Goal: Navigation & Orientation: Find specific page/section

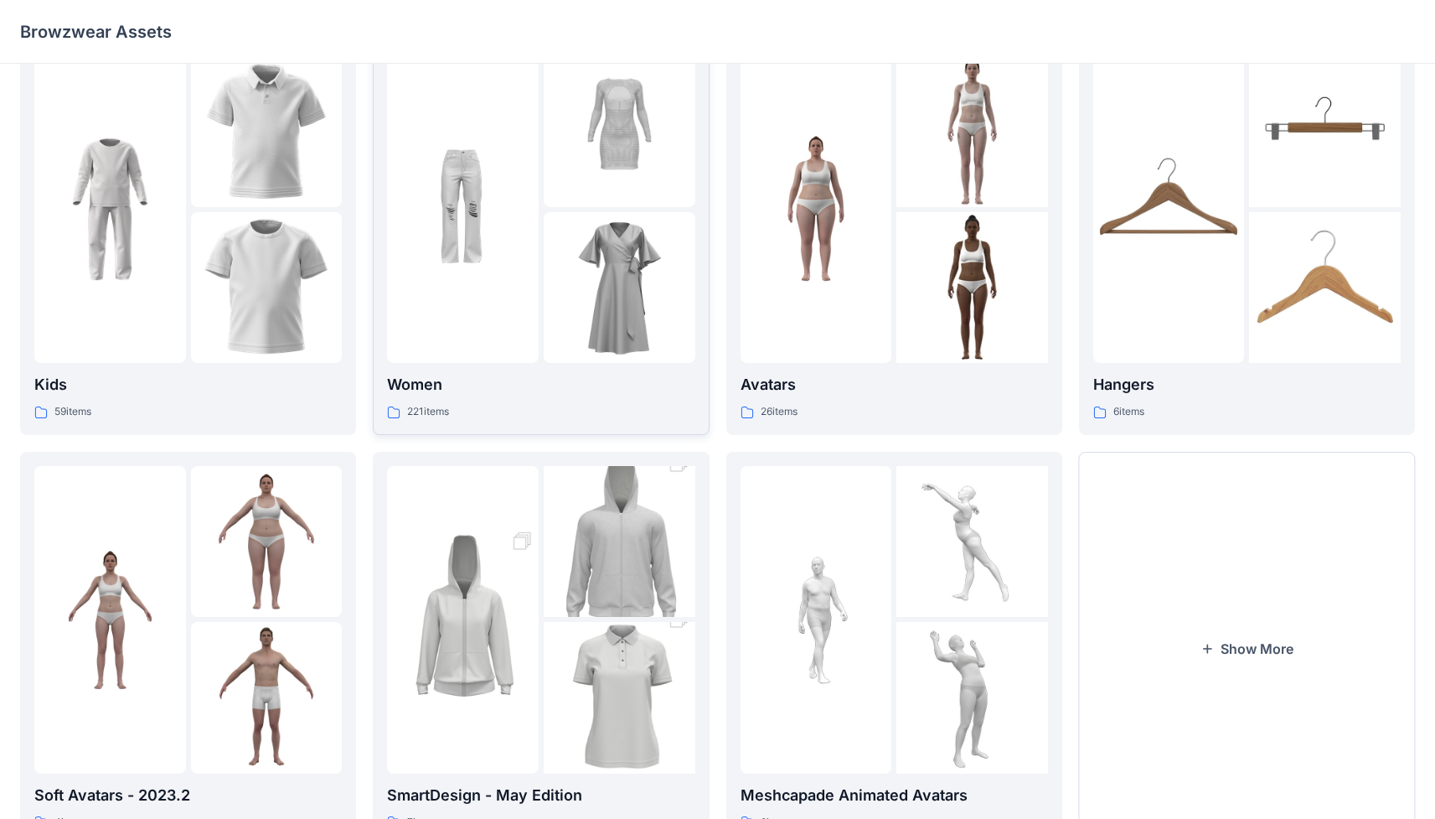
scroll to position [116, 0]
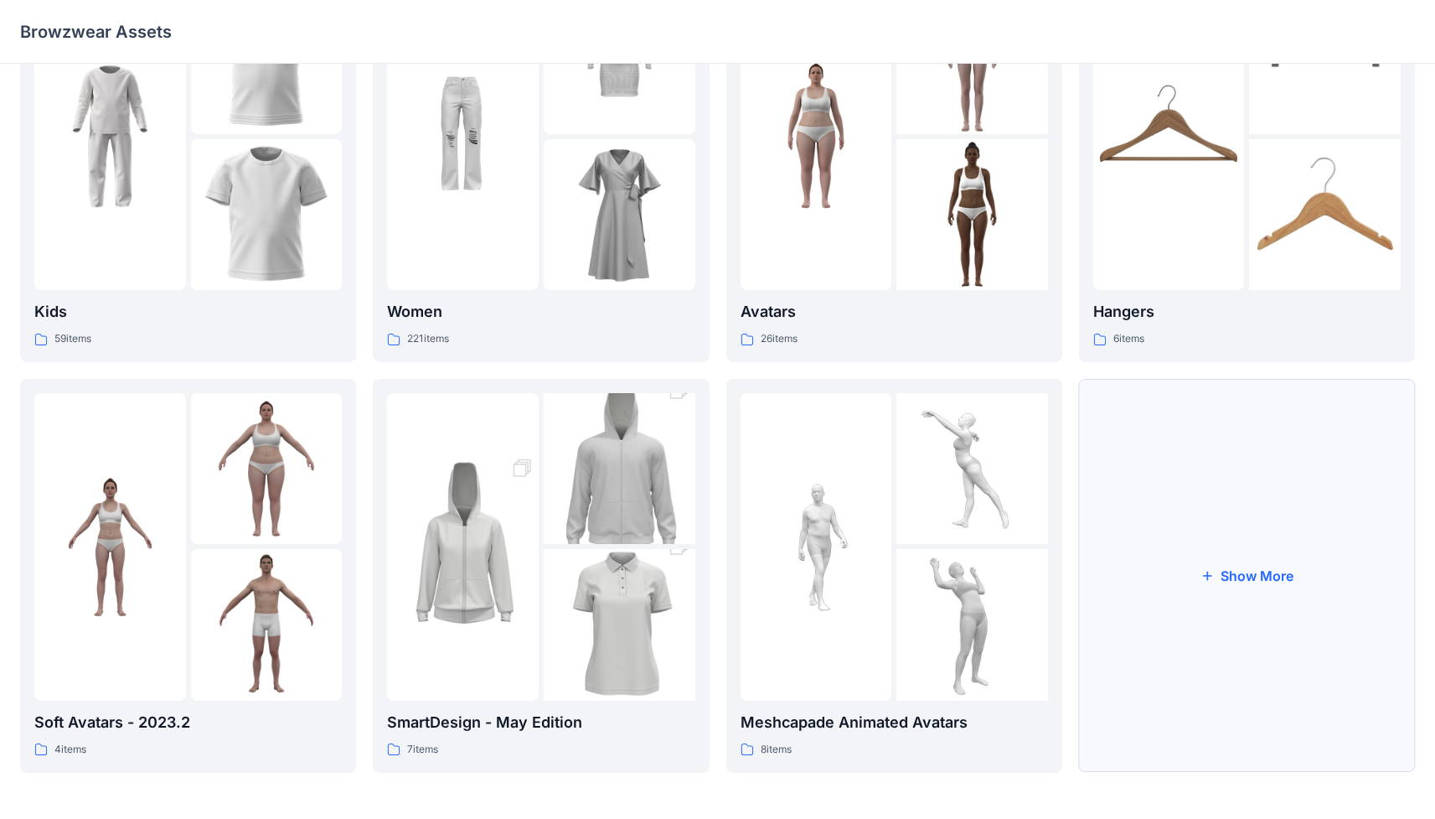
click at [837, 489] on button "Show More" at bounding box center [1247, 576] width 336 height 394
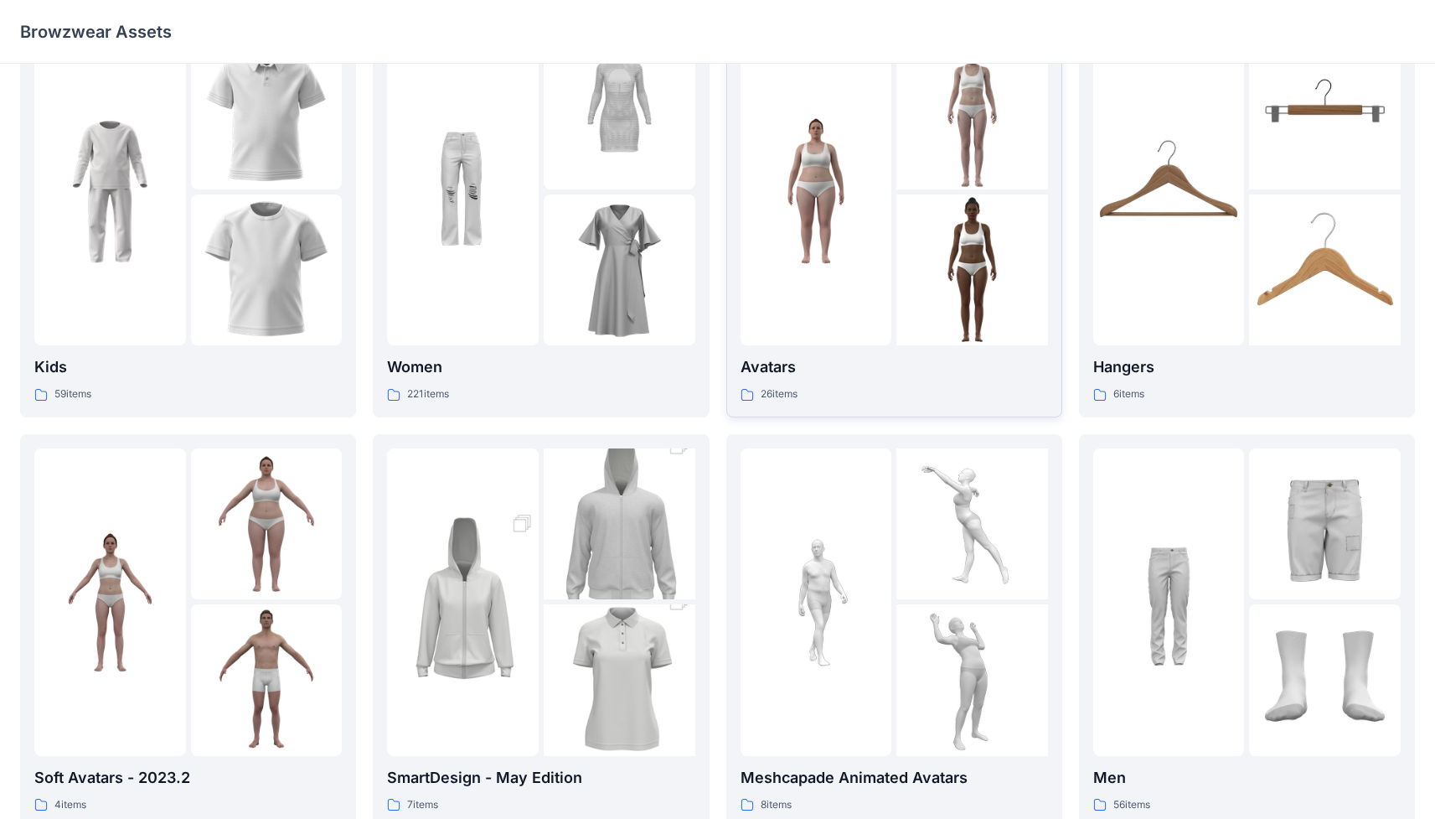
scroll to position [39, 0]
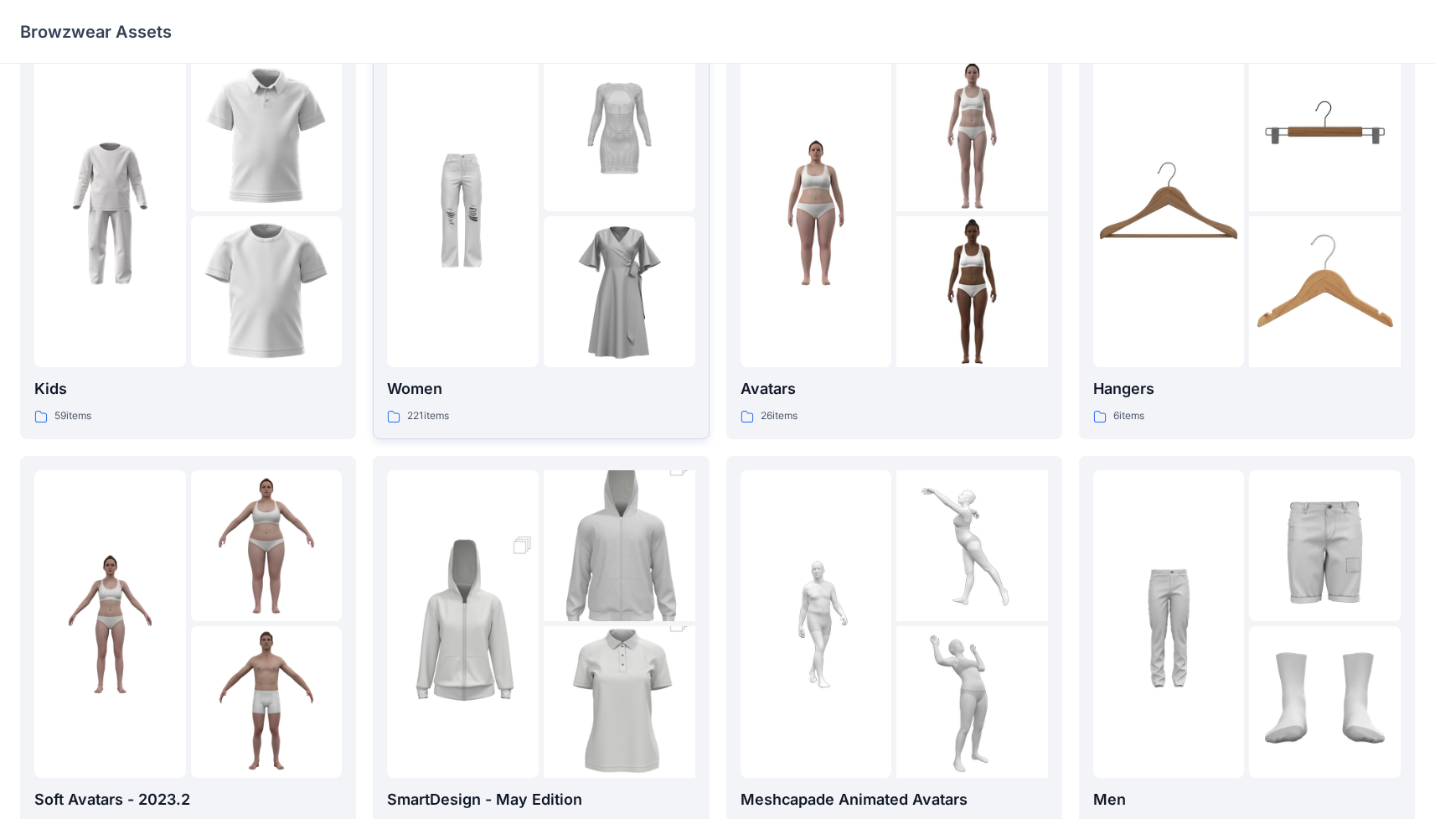
click at [627, 292] on img at bounding box center [620, 292] width 152 height 152
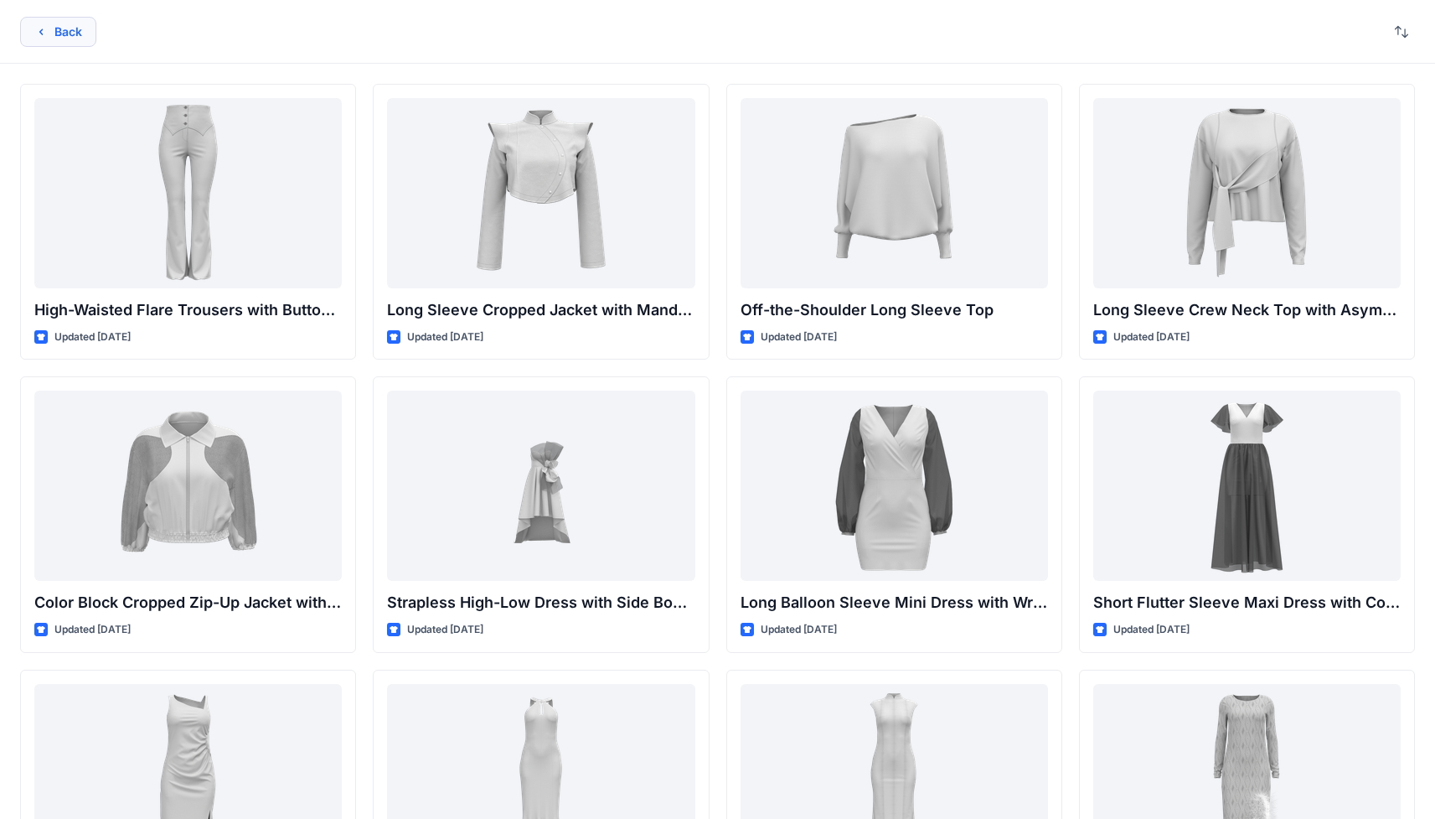
click at [54, 36] on button "Back" at bounding box center [58, 32] width 76 height 30
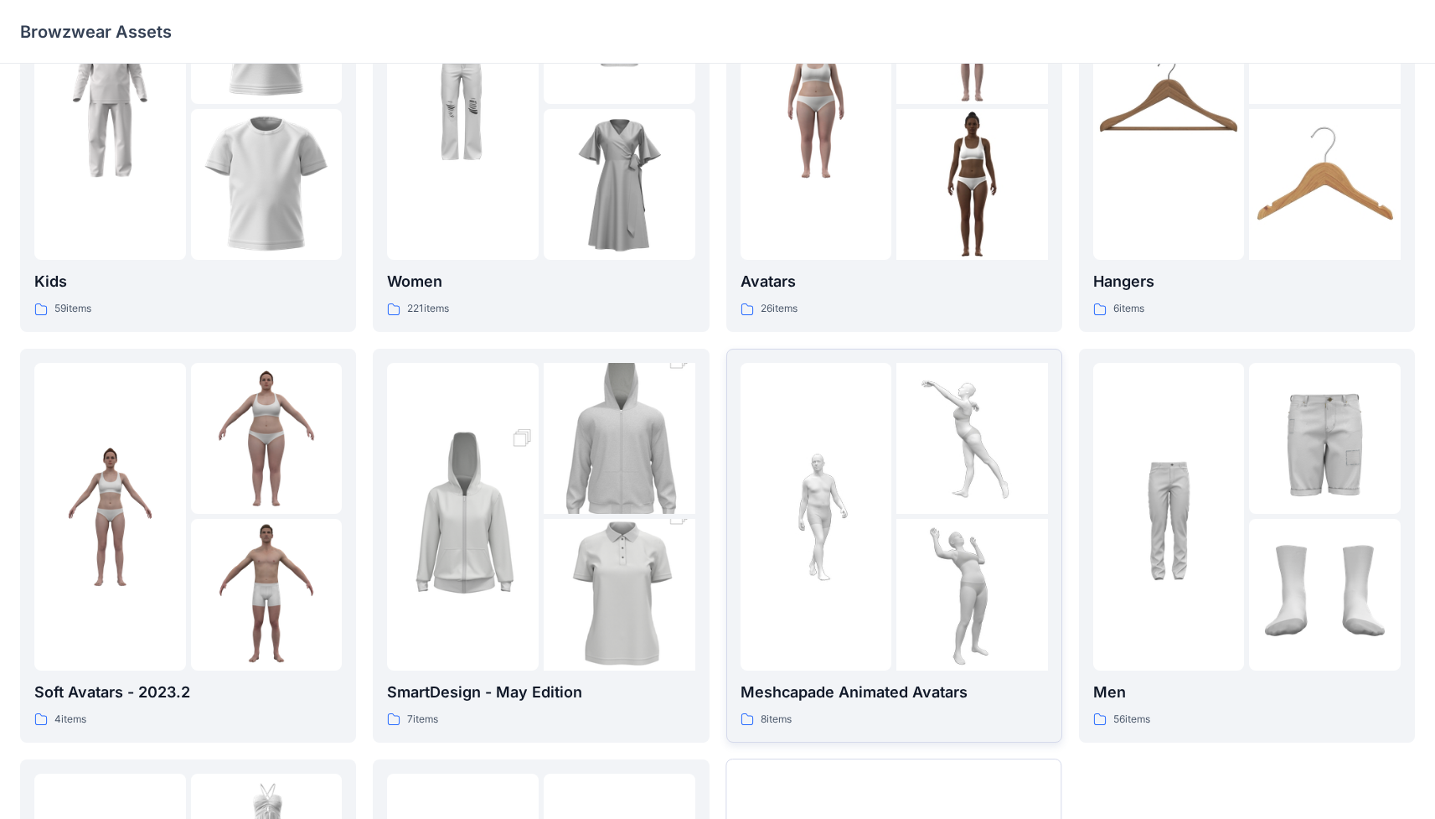
scroll to position [232, 0]
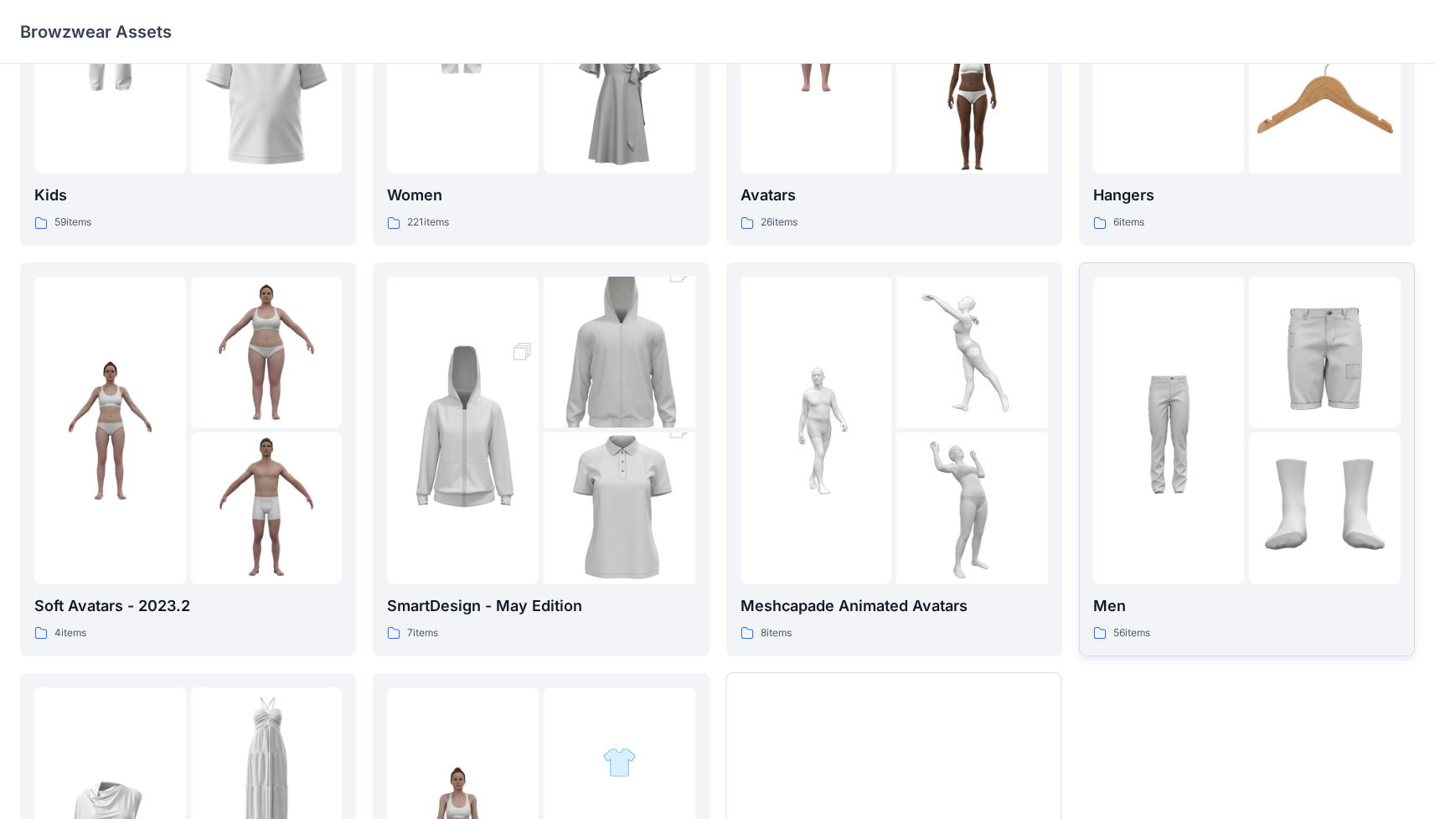
click at [837, 494] on img at bounding box center [1170, 430] width 152 height 152
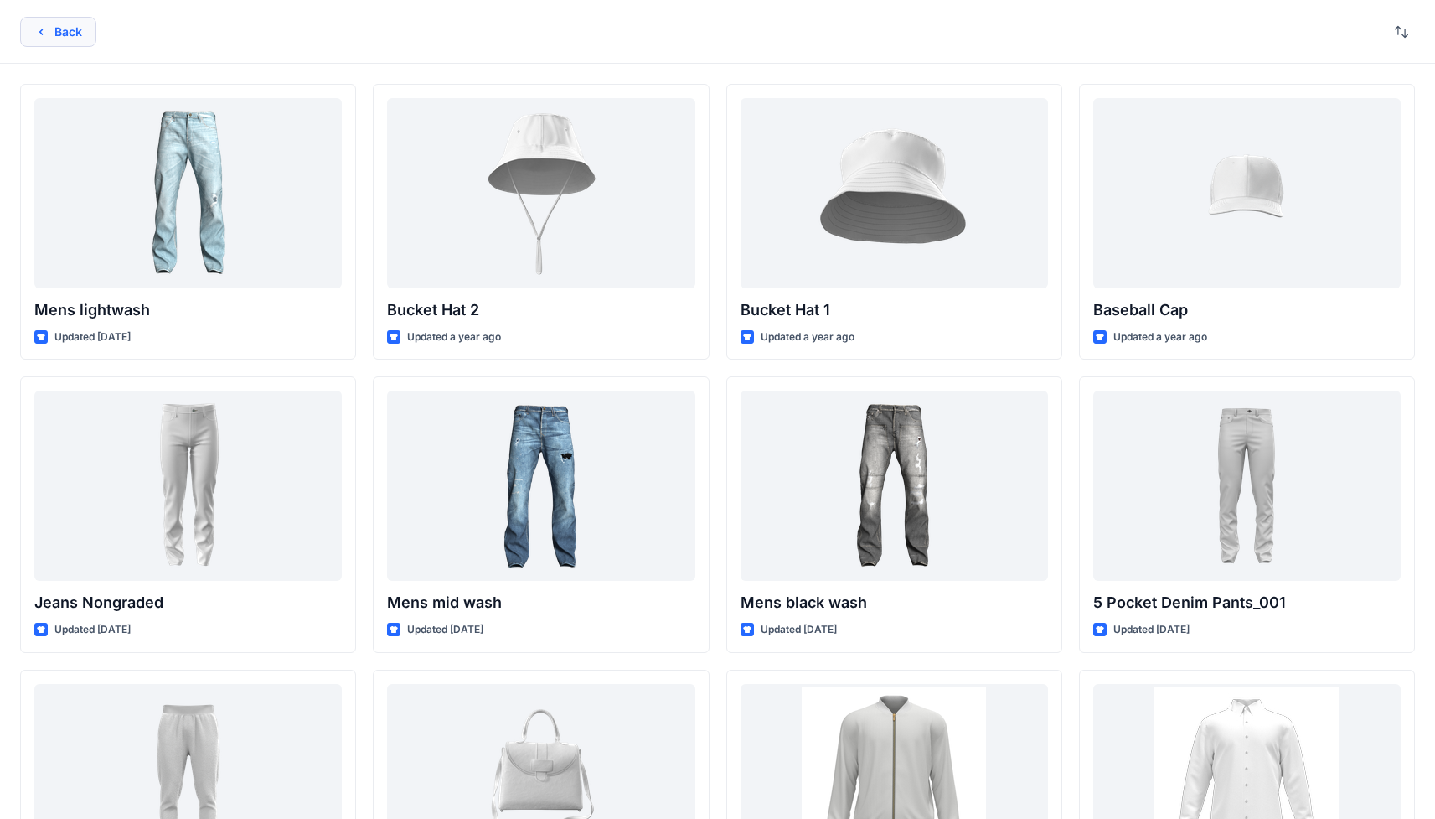
click at [81, 44] on button "Back" at bounding box center [58, 32] width 76 height 30
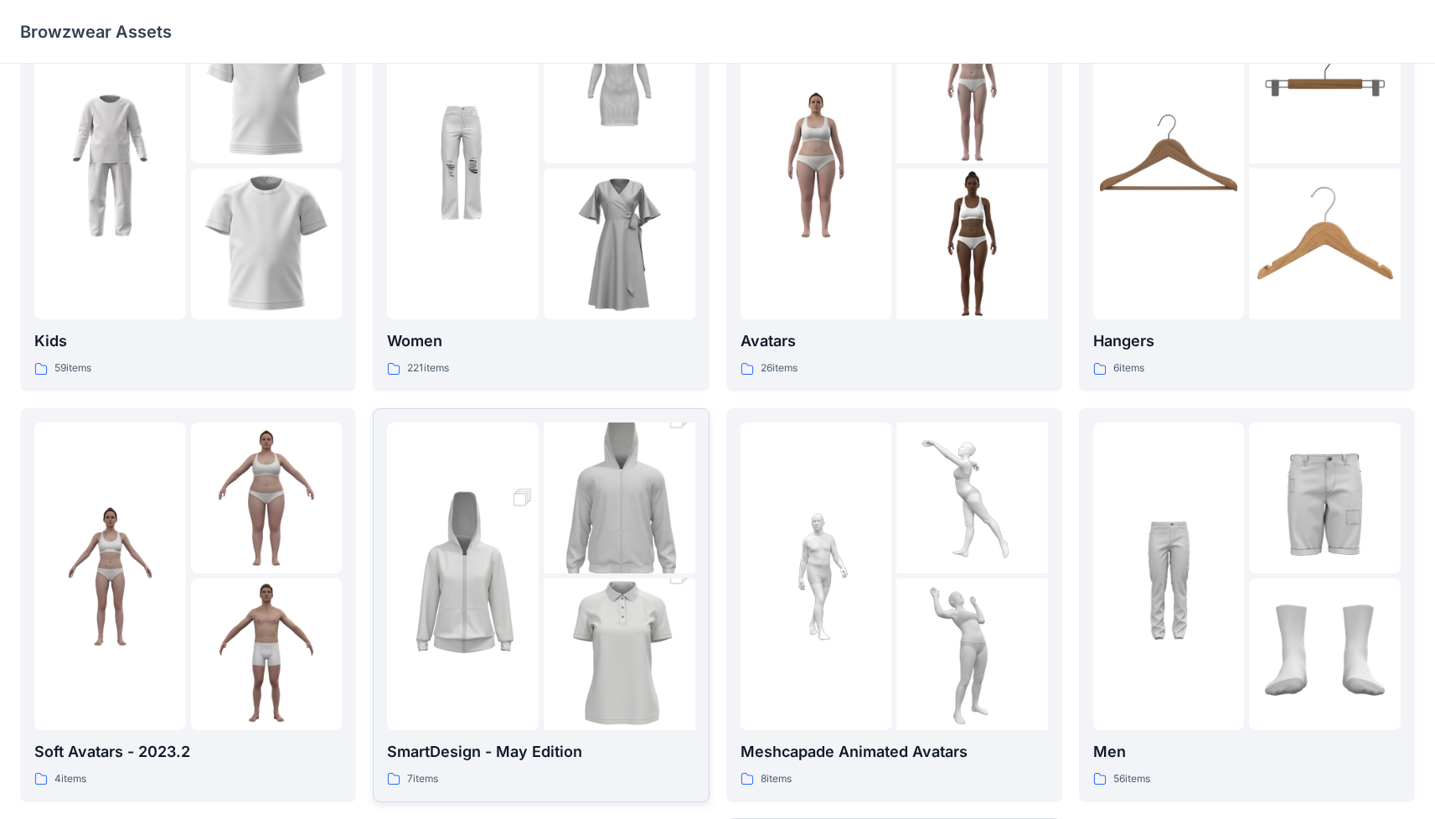
scroll to position [75, 0]
